Goal: Use online tool/utility: Utilize a website feature to perform a specific function

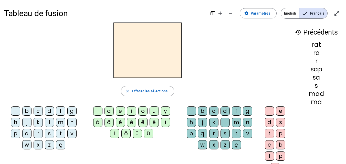
click at [49, 123] on div "l" at bounding box center [49, 122] width 9 height 9
click at [110, 110] on div "a" at bounding box center [108, 110] width 9 height 9
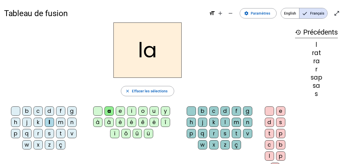
click at [214, 112] on div "c" at bounding box center [213, 110] width 9 height 9
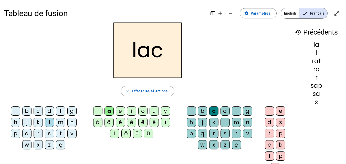
click at [280, 112] on div "e" at bounding box center [280, 110] width 9 height 9
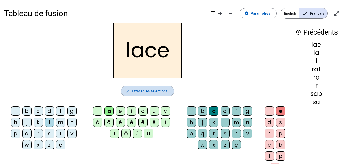
click at [137, 92] on span "Effacer les sélections" at bounding box center [150, 91] width 36 height 6
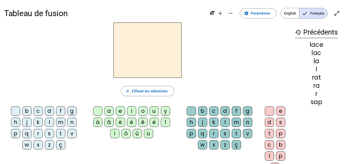
click at [59, 121] on div "m" at bounding box center [60, 122] width 9 height 9
click at [108, 111] on div "a" at bounding box center [108, 110] width 9 height 9
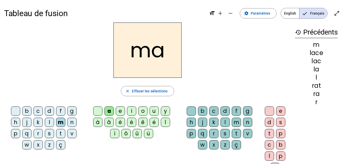
click at [225, 121] on div "l" at bounding box center [224, 122] width 9 height 9
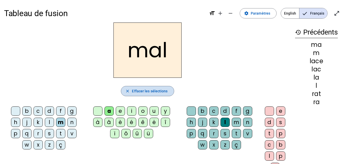
click at [152, 91] on span "Effacer les sélections" at bounding box center [150, 91] width 36 height 6
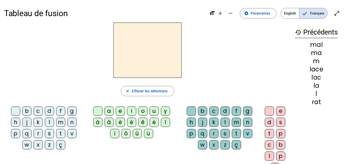
click at [110, 113] on div "a" at bounding box center [108, 110] width 9 height 9
click at [132, 112] on div "i" at bounding box center [131, 110] width 9 height 9
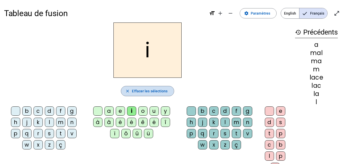
click at [134, 90] on span "Effacer les sélections" at bounding box center [150, 91] width 36 height 6
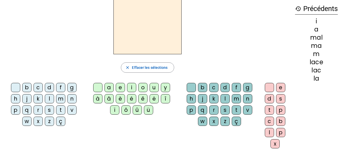
scroll to position [23, 0]
click at [107, 88] on div "a" at bounding box center [108, 87] width 9 height 9
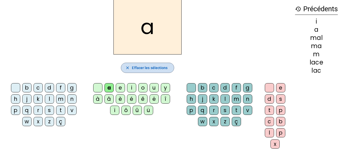
click at [153, 67] on span "Effacer les sélections" at bounding box center [150, 68] width 36 height 6
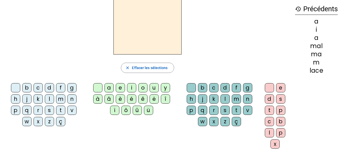
click at [15, 88] on div at bounding box center [15, 87] width 9 height 9
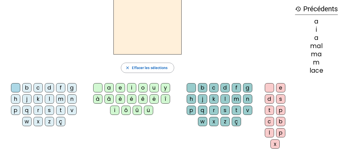
click at [15, 88] on div at bounding box center [15, 87] width 9 height 9
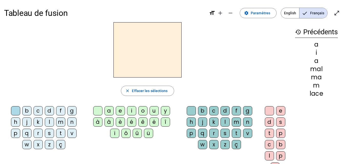
scroll to position [0, 0]
click at [252, 12] on span "Paramètres" at bounding box center [259, 13] width 19 height 6
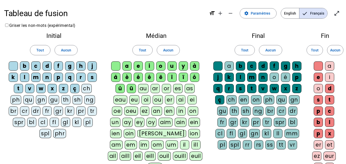
click at [14, 65] on div at bounding box center [13, 65] width 9 height 9
click at [158, 123] on div "aim" at bounding box center [165, 122] width 14 height 9
click at [144, 51] on span "Tout" at bounding box center [142, 50] width 7 height 6
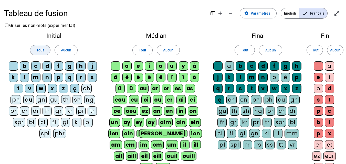
click at [44, 50] on span "Tout" at bounding box center [39, 50] width 7 height 6
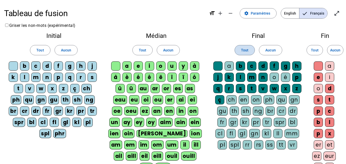
click at [238, 50] on span at bounding box center [245, 50] width 20 height 12
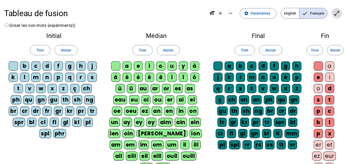
click at [334, 12] on mat-icon "open_in_full" at bounding box center [336, 13] width 6 height 6
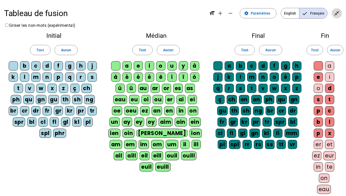
click at [336, 10] on mat-icon "close_fullscreen" at bounding box center [336, 13] width 6 height 6
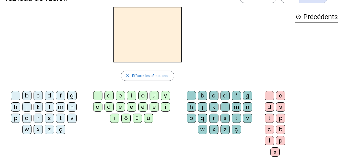
scroll to position [12, 0]
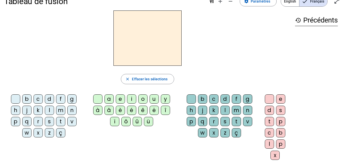
click at [37, 121] on div "r" at bounding box center [38, 121] width 9 height 9
click at [110, 98] on div "a" at bounding box center [108, 98] width 9 height 9
click at [224, 99] on div "d" at bounding box center [224, 98] width 9 height 9
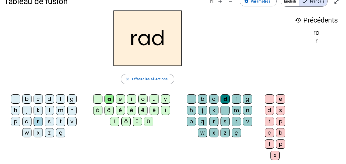
click at [281, 98] on div "e" at bounding box center [280, 98] width 9 height 9
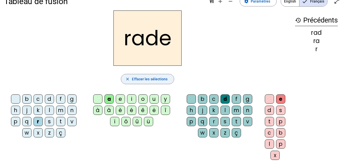
click at [152, 79] on span "Effacer les sélections" at bounding box center [150, 79] width 36 height 6
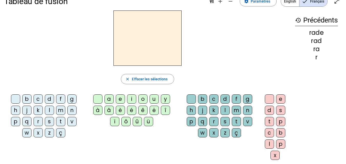
click at [62, 109] on div "m" at bounding box center [60, 110] width 9 height 9
click at [129, 100] on div "i" at bounding box center [131, 98] width 9 height 9
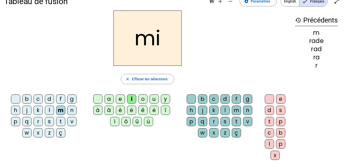
click at [226, 110] on div "l" at bounding box center [224, 110] width 9 height 9
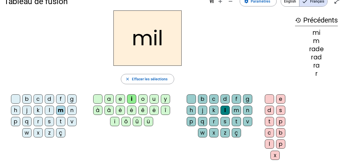
click at [280, 97] on div "e" at bounding box center [280, 98] width 9 height 9
